Goal: Task Accomplishment & Management: Complete application form

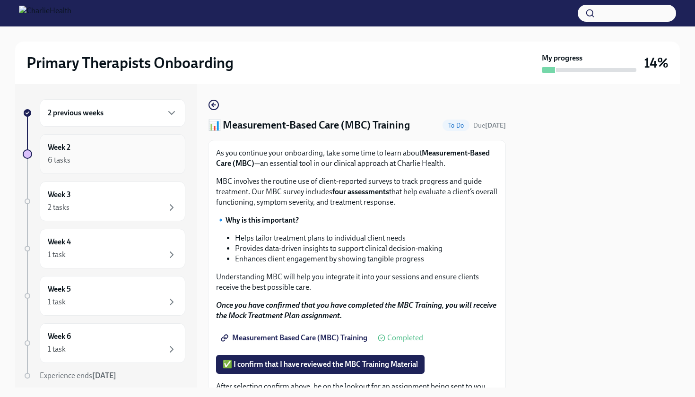
click at [113, 146] on div "Week 2 6 tasks" at bounding box center [113, 154] width 130 height 24
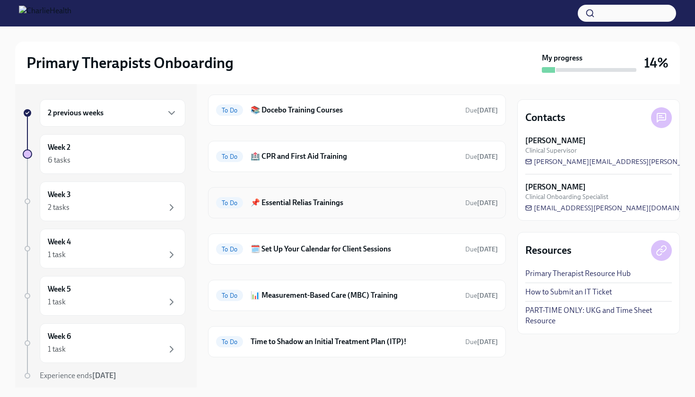
scroll to position [33, 0]
click at [347, 257] on div "To Do 🗓️ Set Up Your Calendar for Client Sessions Due [DATE]" at bounding box center [357, 249] width 298 height 31
click at [227, 250] on span "To Do" at bounding box center [229, 249] width 27 height 7
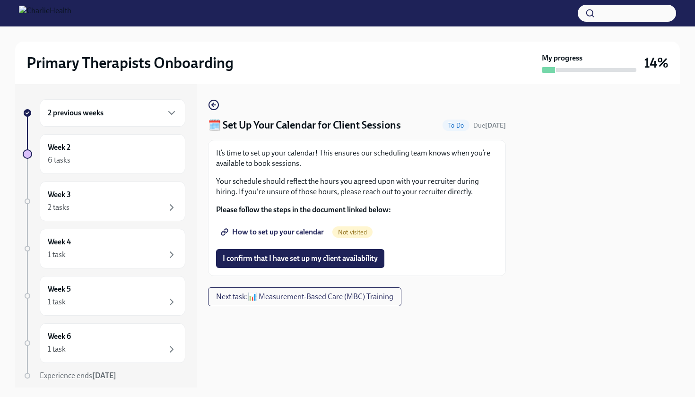
click at [285, 231] on span "How to set up your calendar" at bounding box center [273, 231] width 101 height 9
click at [136, 159] on div "6 tasks" at bounding box center [113, 160] width 130 height 11
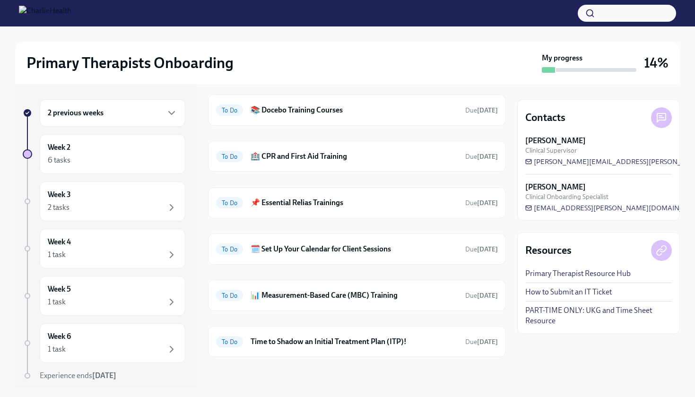
scroll to position [33, 0]
click at [312, 295] on h6 "📊 Measurement-Based Care (MBC) Training" at bounding box center [354, 295] width 207 height 10
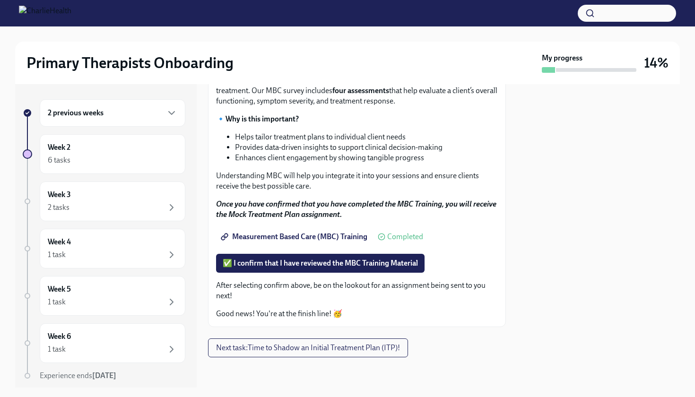
scroll to position [101, 0]
click at [312, 262] on span "✅ I confirm that I have reviewed the MBC Training Material" at bounding box center [320, 263] width 195 height 9
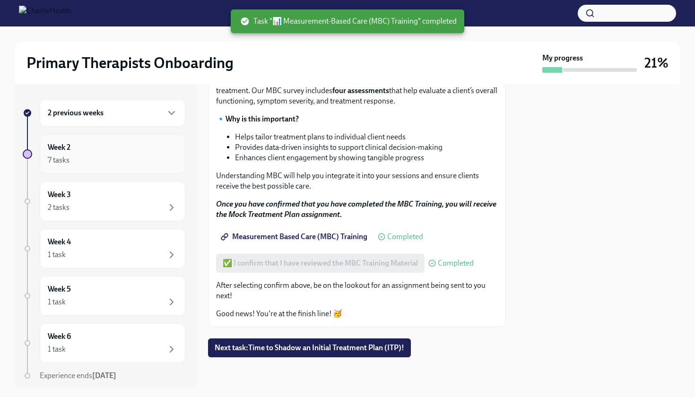
click at [120, 154] on div "Week 2 7 tasks" at bounding box center [113, 154] width 130 height 24
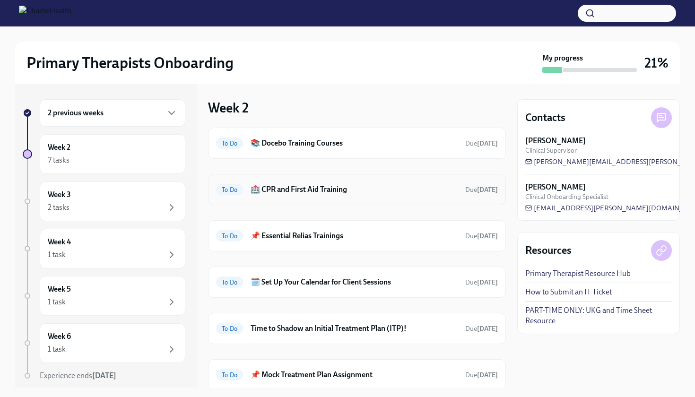
click at [353, 196] on div "To Do 🏥 CPR and First Aid Training Due [DATE]" at bounding box center [357, 189] width 282 height 15
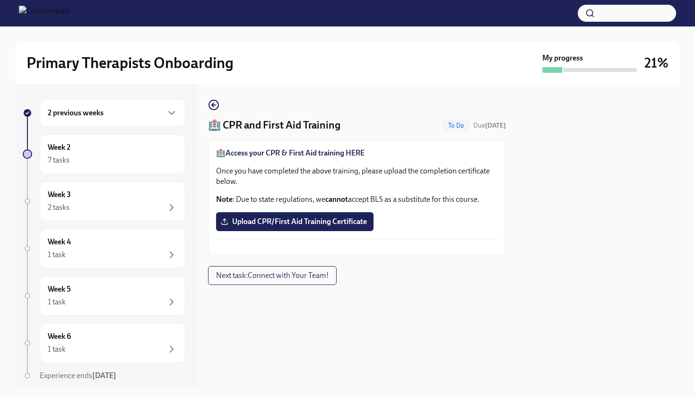
click at [307, 154] on strong "Access your CPR & First Aid training HERE" at bounding box center [294, 152] width 139 height 9
